Goal: Information Seeking & Learning: Learn about a topic

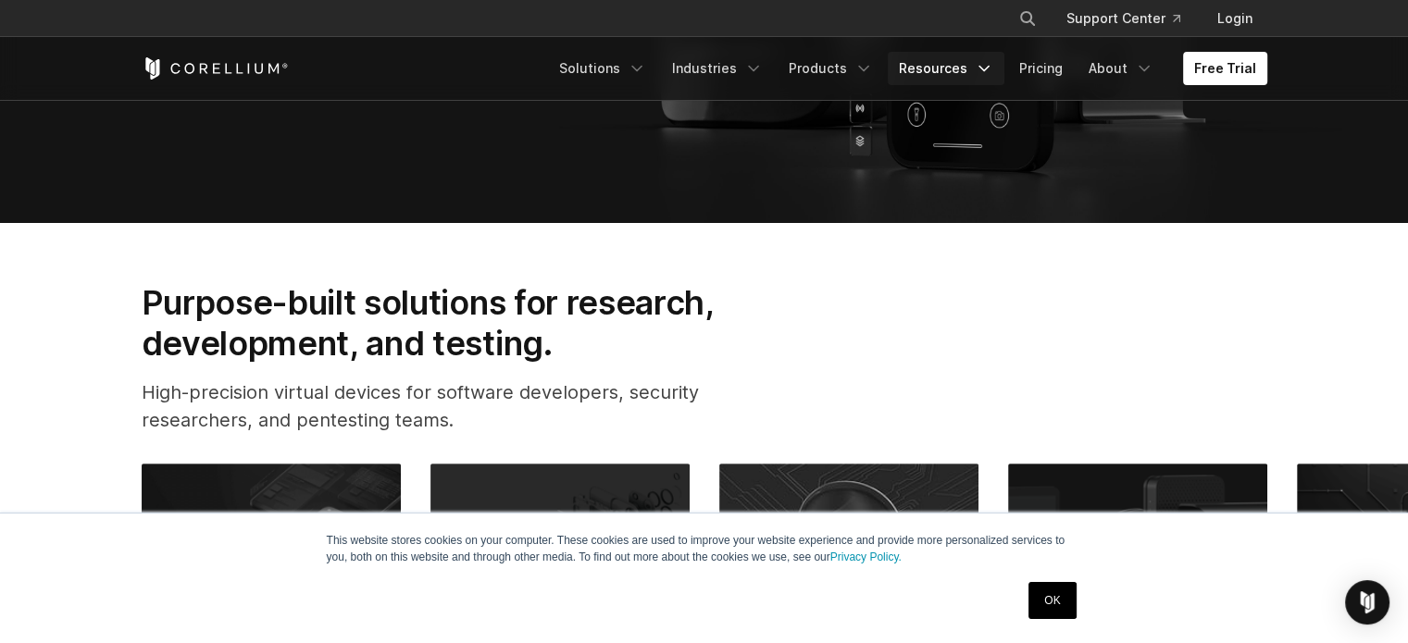
scroll to position [370, 0]
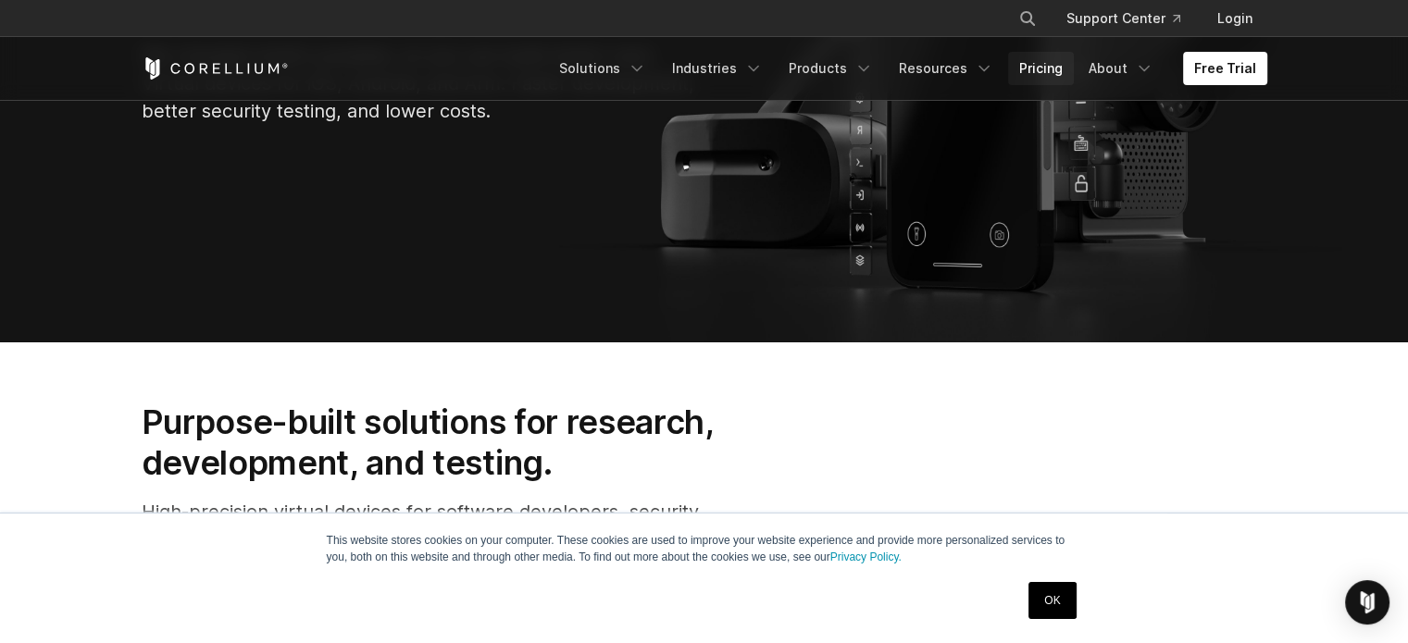
click at [1024, 73] on link "Pricing" at bounding box center [1041, 68] width 66 height 33
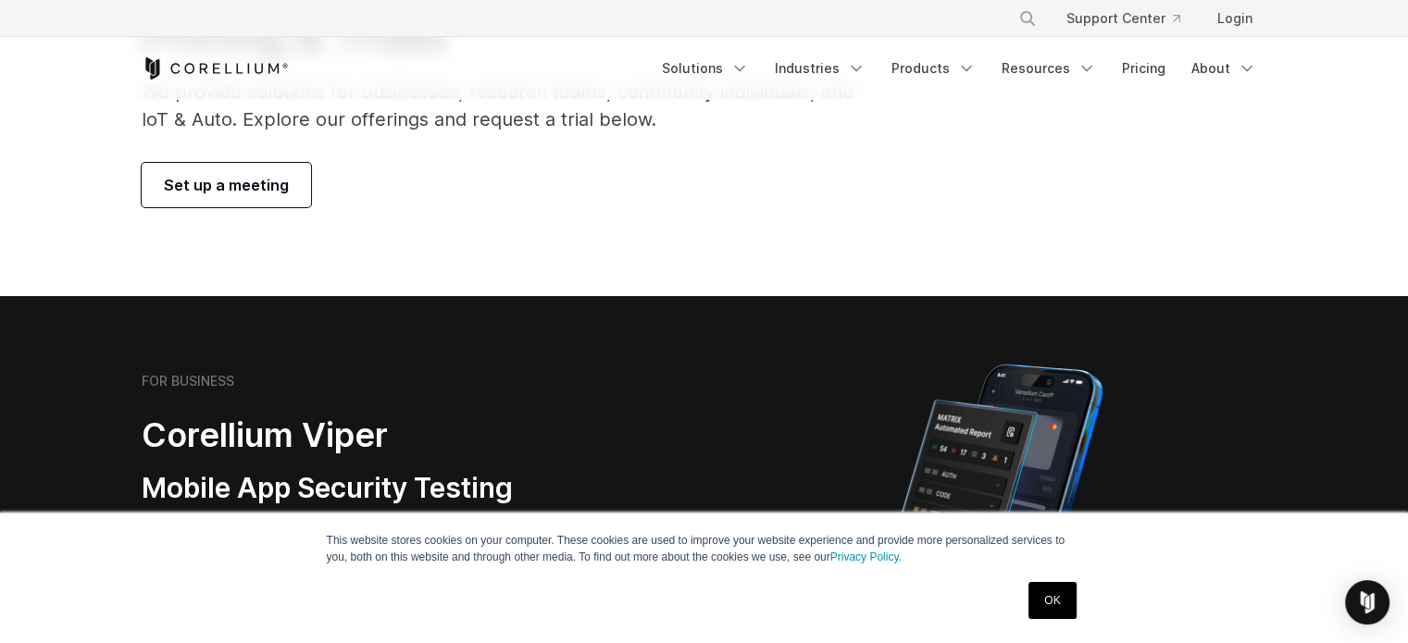
scroll to position [278, 0]
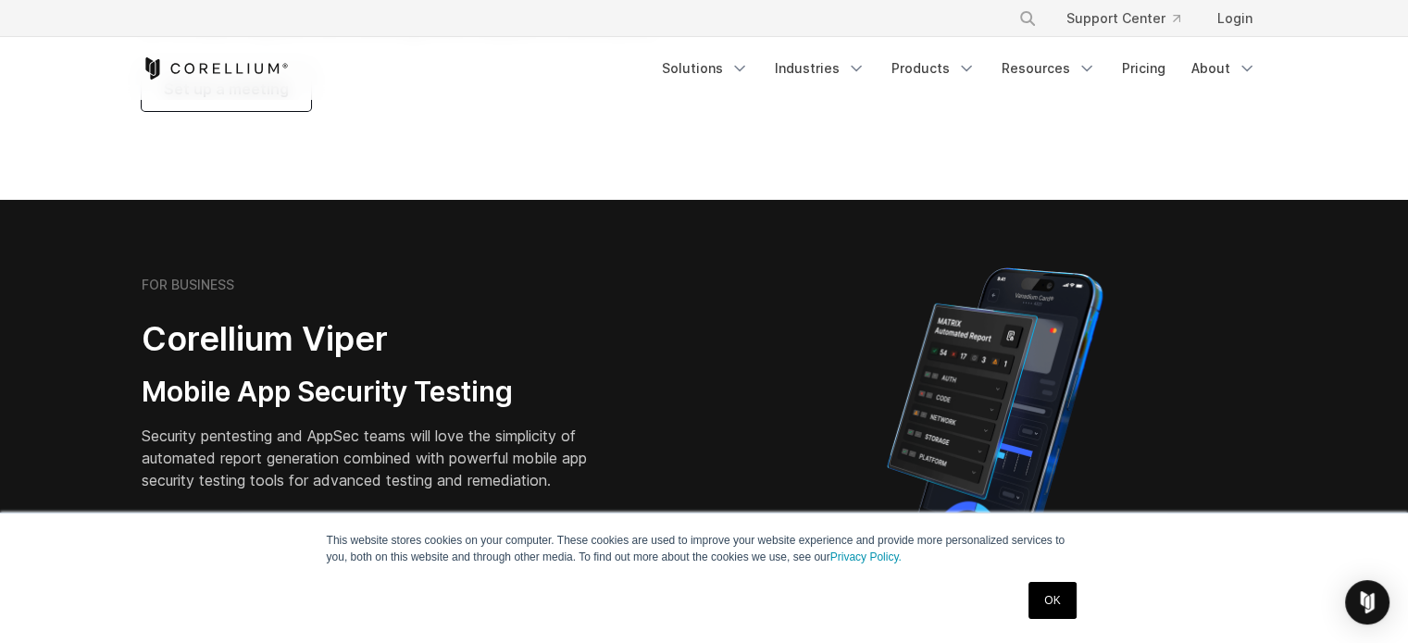
click at [1041, 602] on link "OK" at bounding box center [1052, 600] width 47 height 37
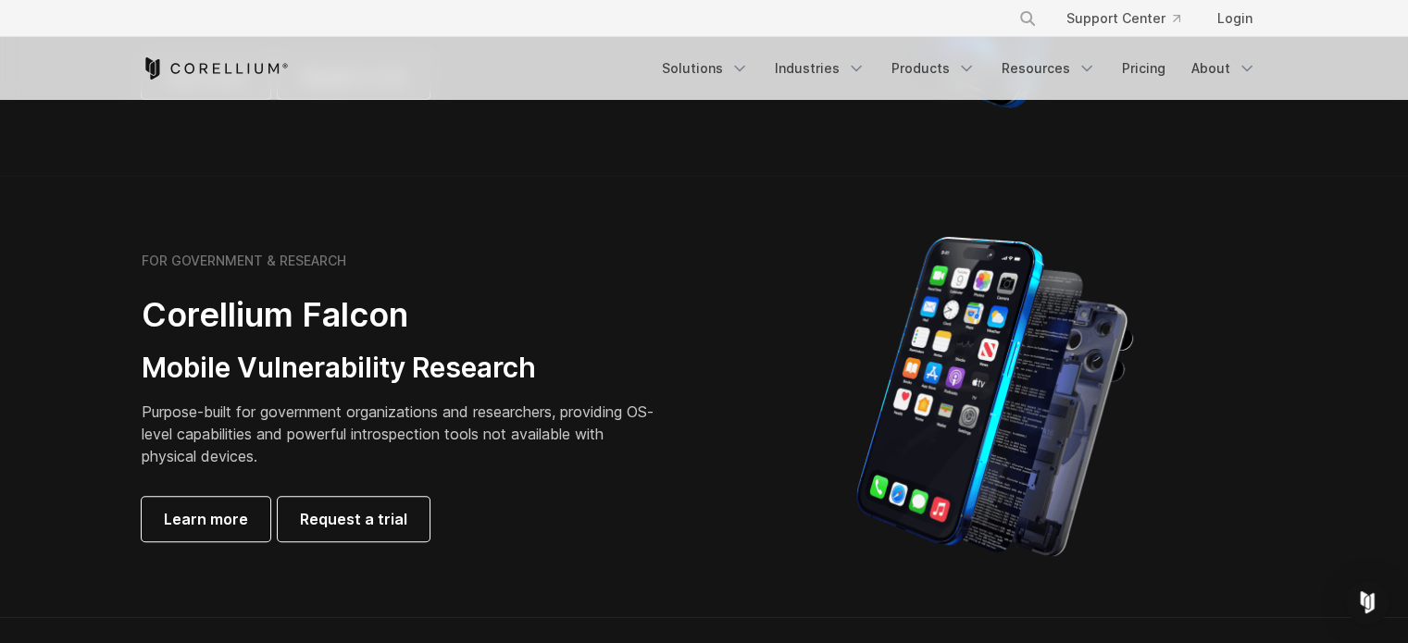
scroll to position [741, 0]
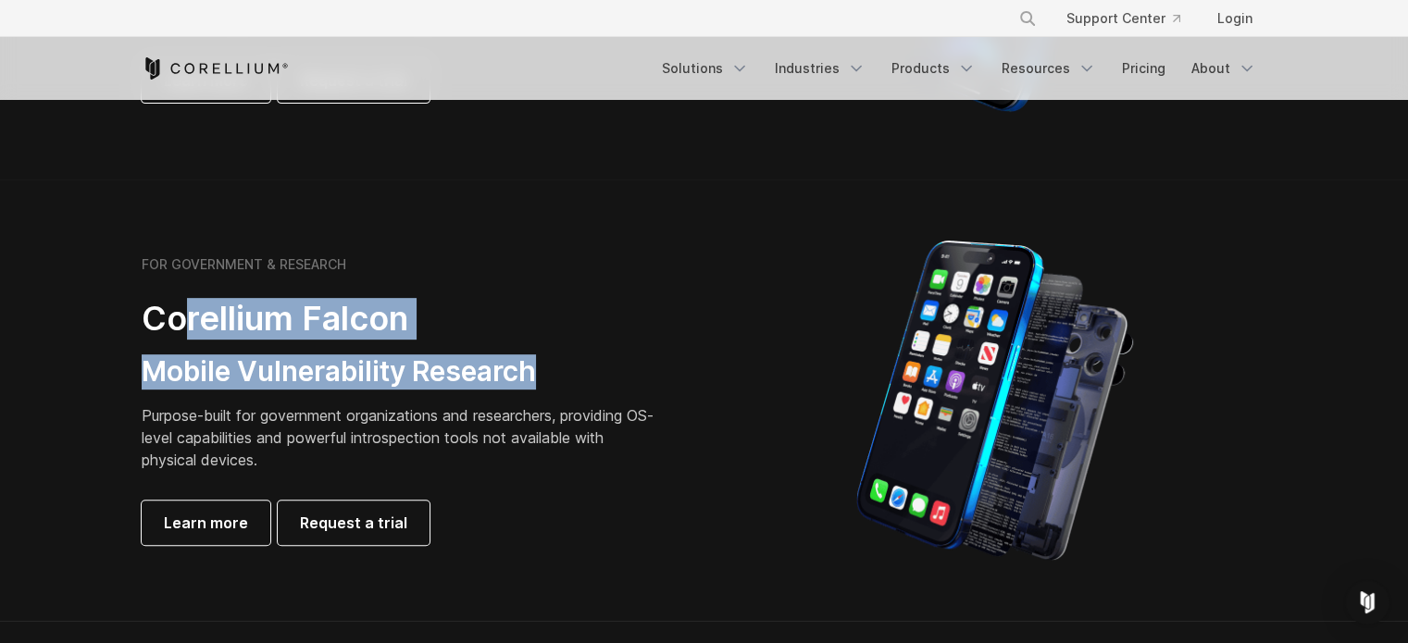
drag, startPoint x: 195, startPoint y: 313, endPoint x: 565, endPoint y: 381, distance: 375.7
click at [565, 381] on div "FOR GOVERNMENT & RESEARCH Corellium Falcon Mobile Vulnerability Research Purpos…" at bounding box center [401, 400] width 518 height 289
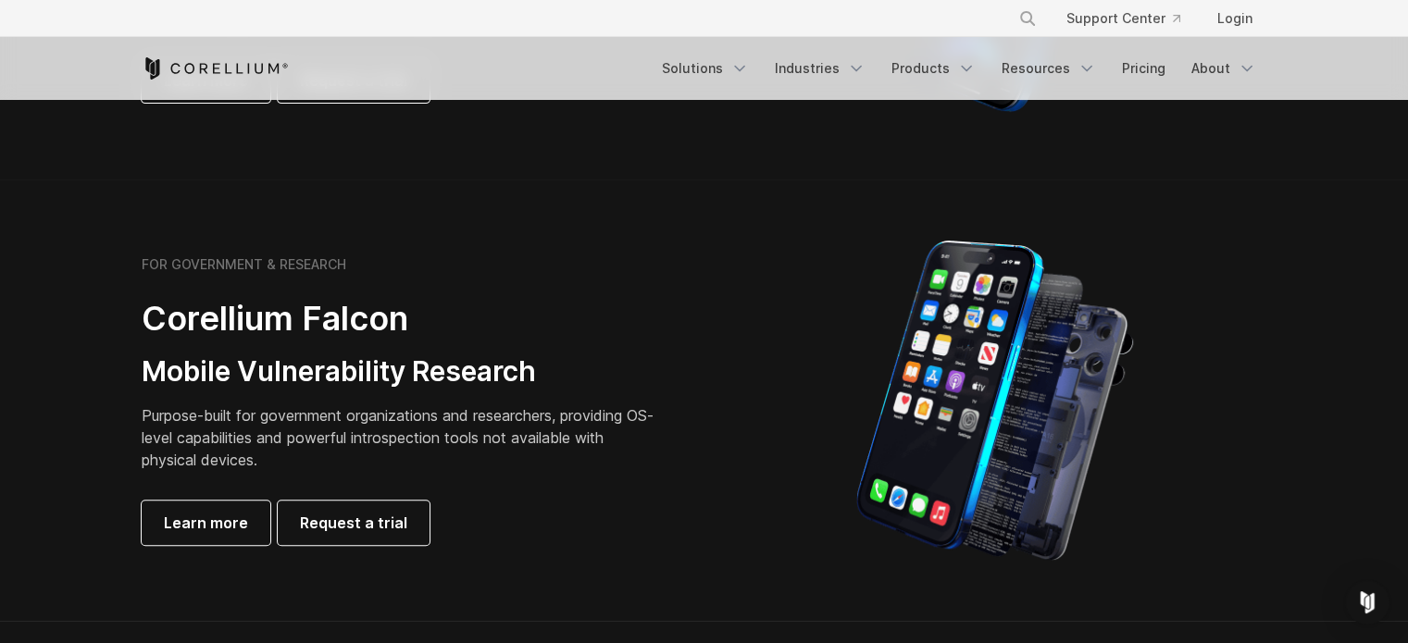
click at [541, 443] on p "Purpose-built for government organizations and researchers, providing OS-level …" at bounding box center [401, 438] width 518 height 67
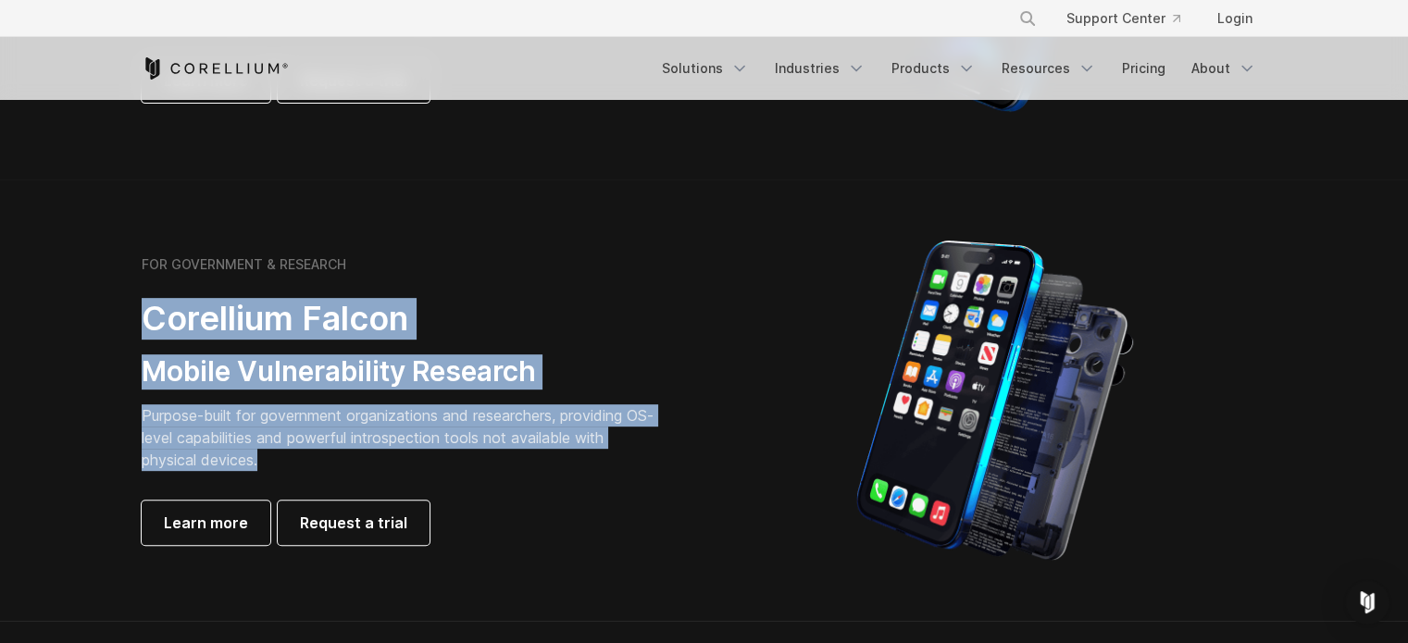
drag, startPoint x: 281, startPoint y: 462, endPoint x: 131, endPoint y: 311, distance: 212.1
click at [131, 311] on div "FOR GOVERNMENT & RESEARCH Corellium Falcon Mobile Vulnerability Research Purpos…" at bounding box center [413, 400] width 581 height 289
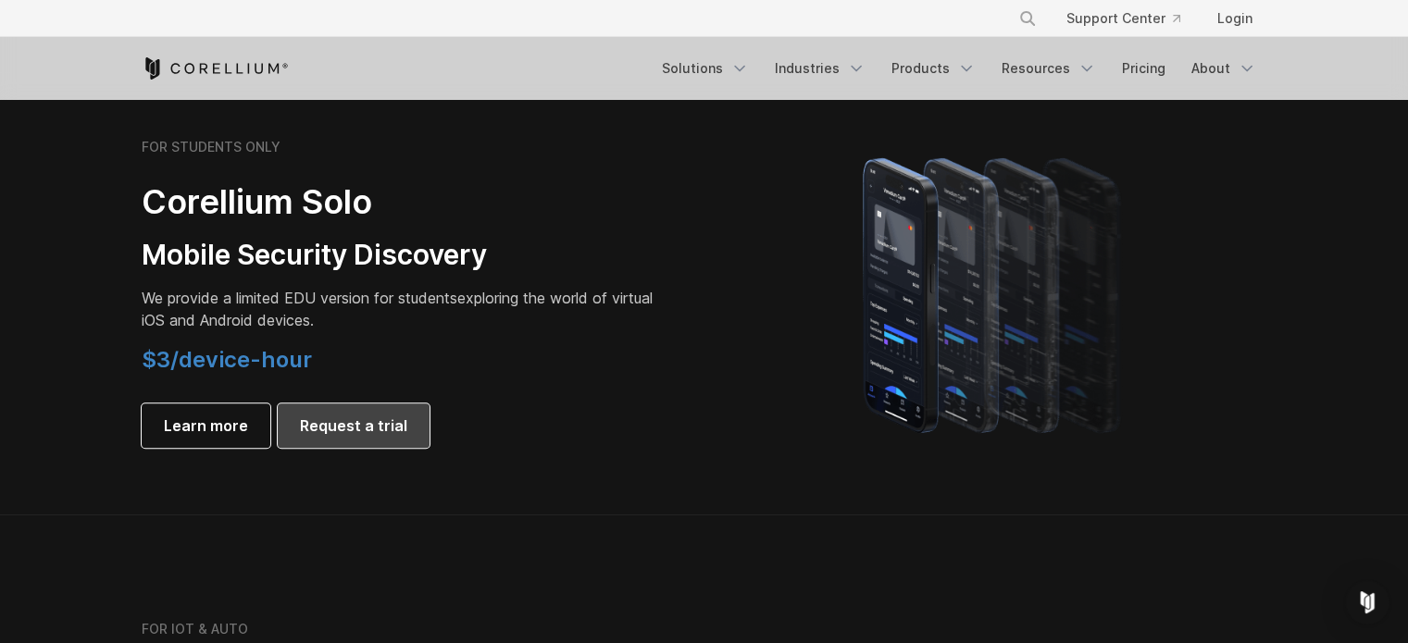
scroll to position [1296, 0]
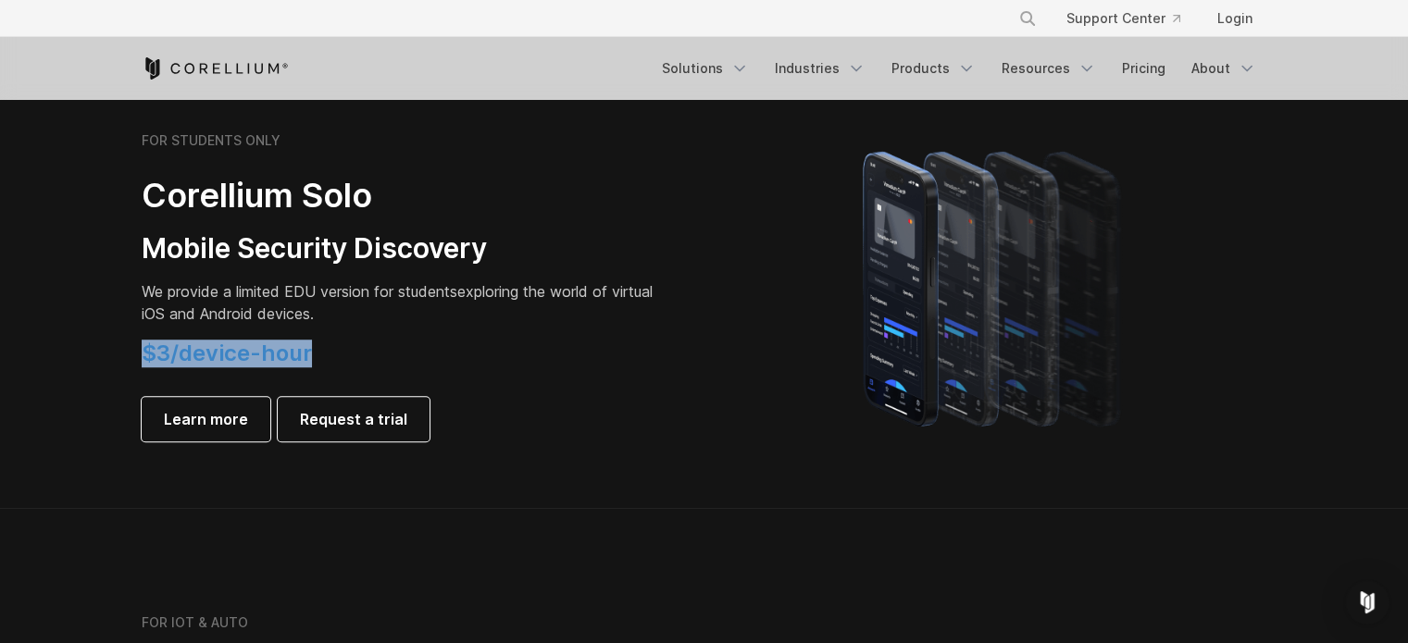
drag, startPoint x: 330, startPoint y: 355, endPoint x: 96, endPoint y: 344, distance: 233.5
click at [96, 344] on section "FOR STUDENTS ONLY Corellium Solo Mobile Security Discovery We provide a limited…" at bounding box center [704, 287] width 1408 height 443
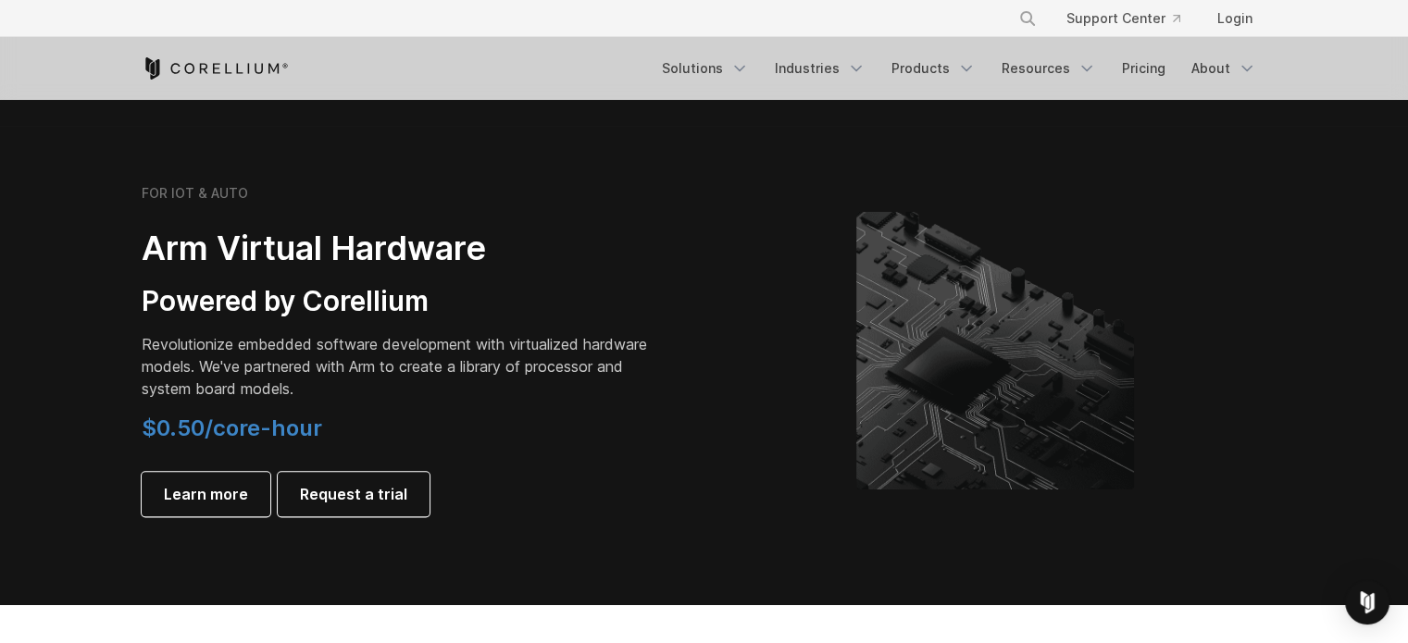
scroll to position [2129, 0]
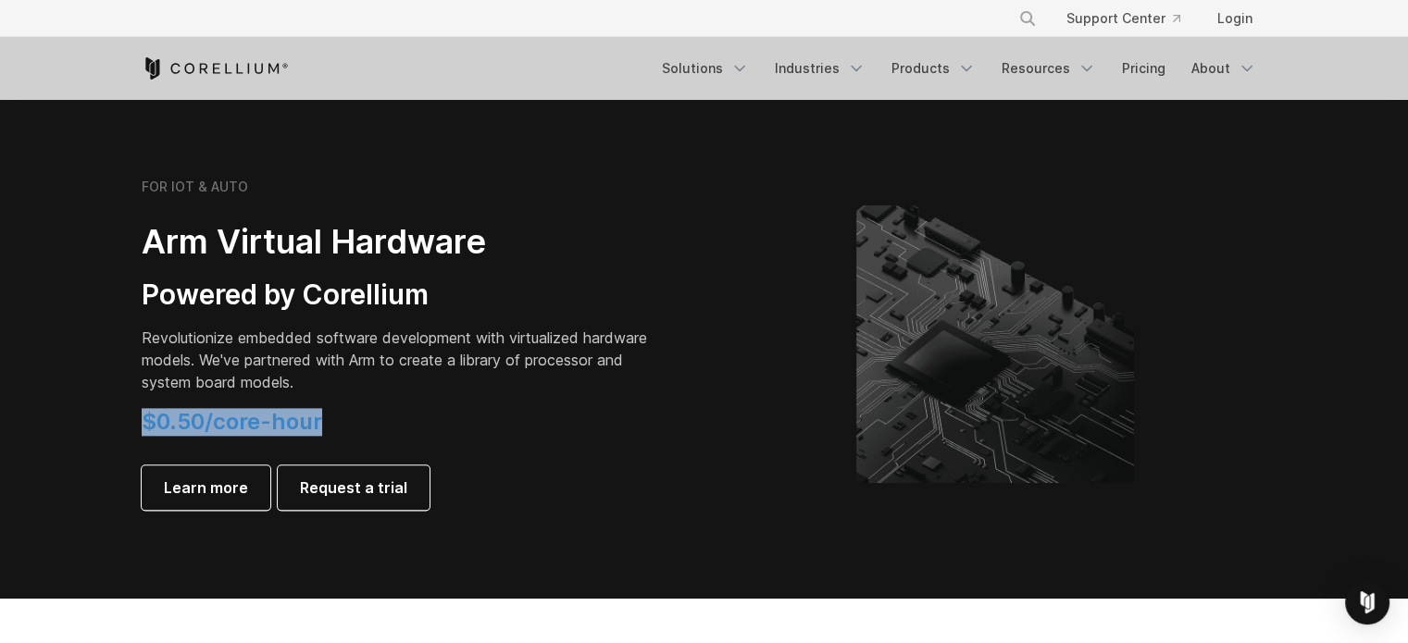
drag, startPoint x: 252, startPoint y: 411, endPoint x: 147, endPoint y: 397, distance: 105.5
click at [147, 397] on div "FOR IOT & AUTO Arm Virtual Hardware Powered by Corellium Revolutionize embedded…" at bounding box center [401, 344] width 518 height 331
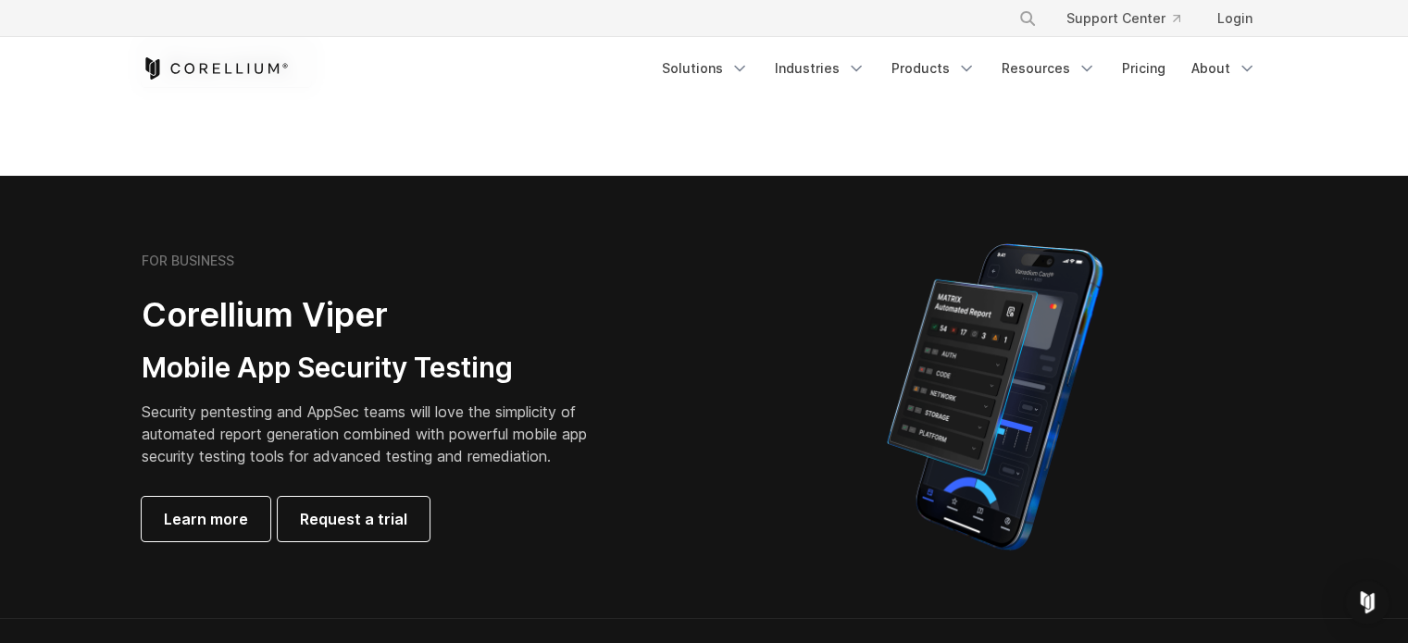
scroll to position [0, 0]
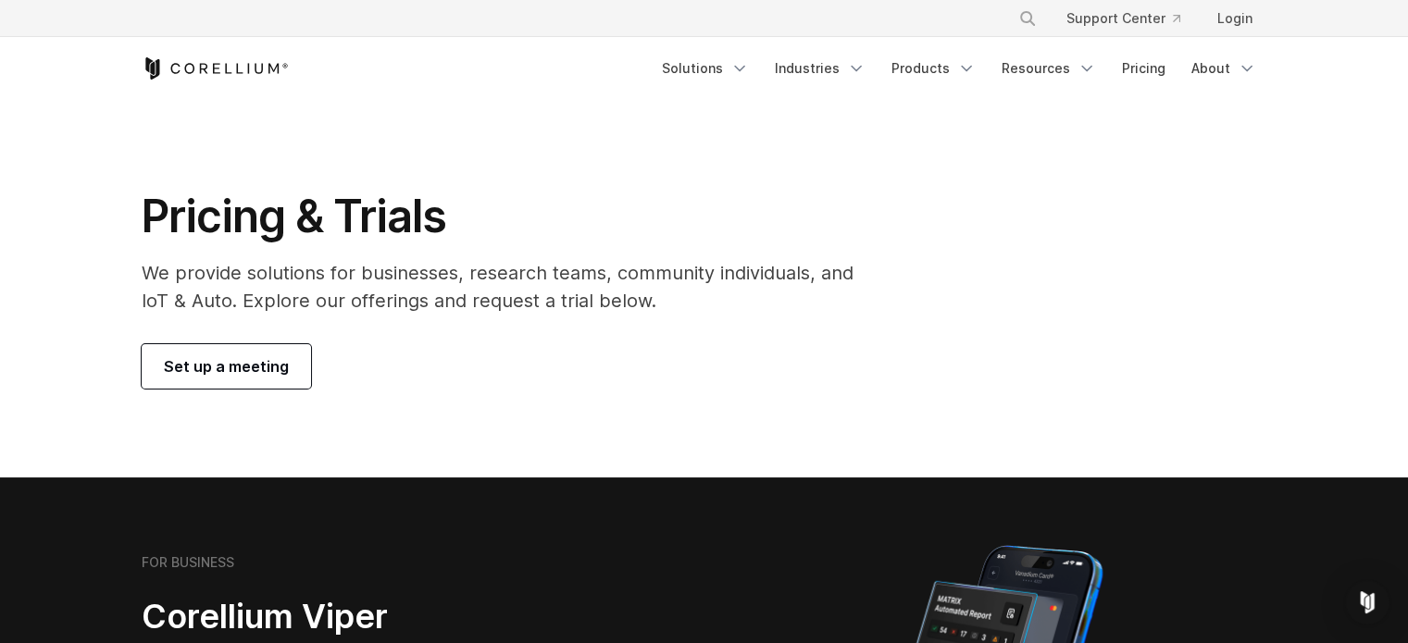
click at [960, 217] on div "Pricing & Trials We provide solutions for businesses, research teams, community…" at bounding box center [704, 289] width 1163 height 200
